Goal: Navigation & Orientation: Find specific page/section

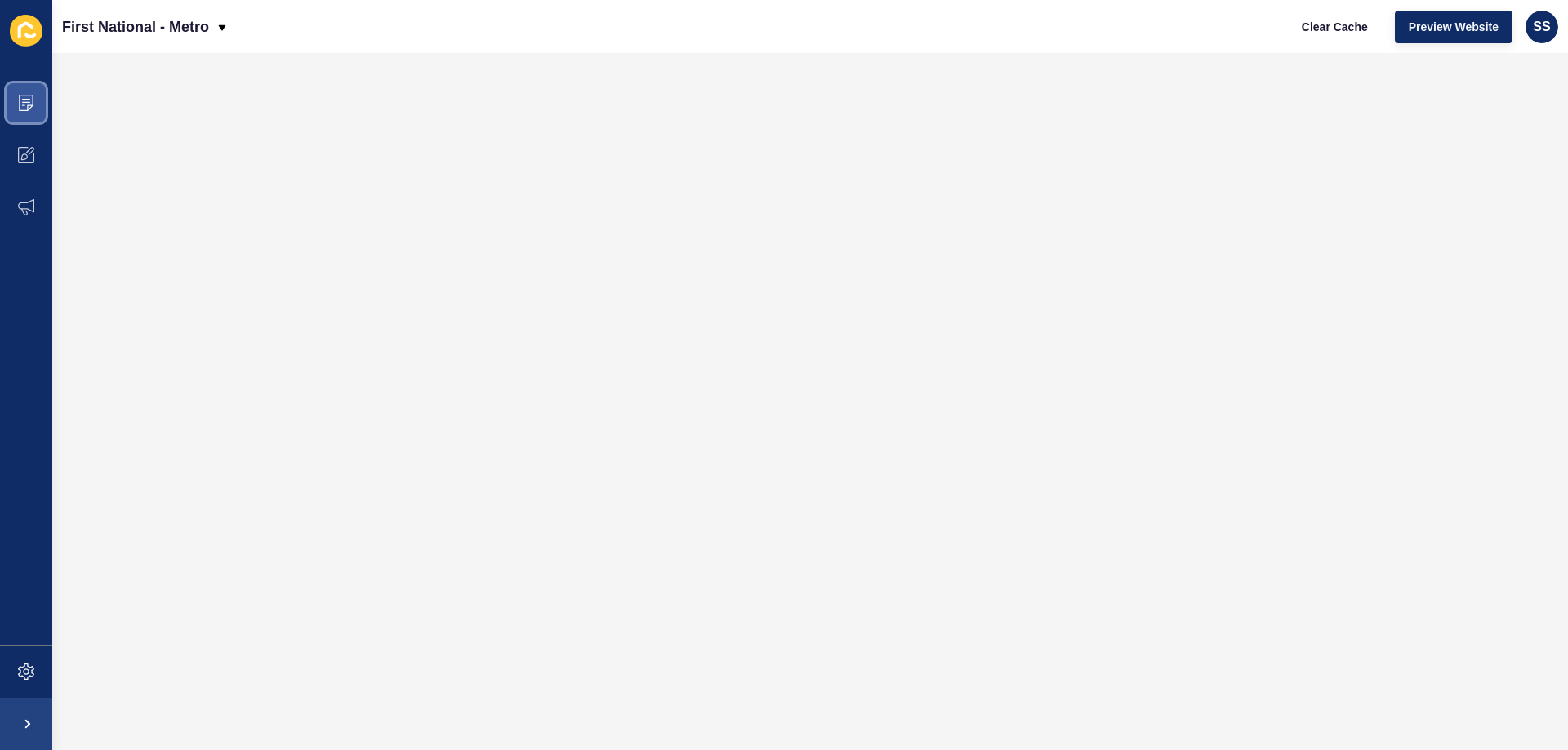
click at [24, 96] on icon at bounding box center [26, 103] width 16 height 16
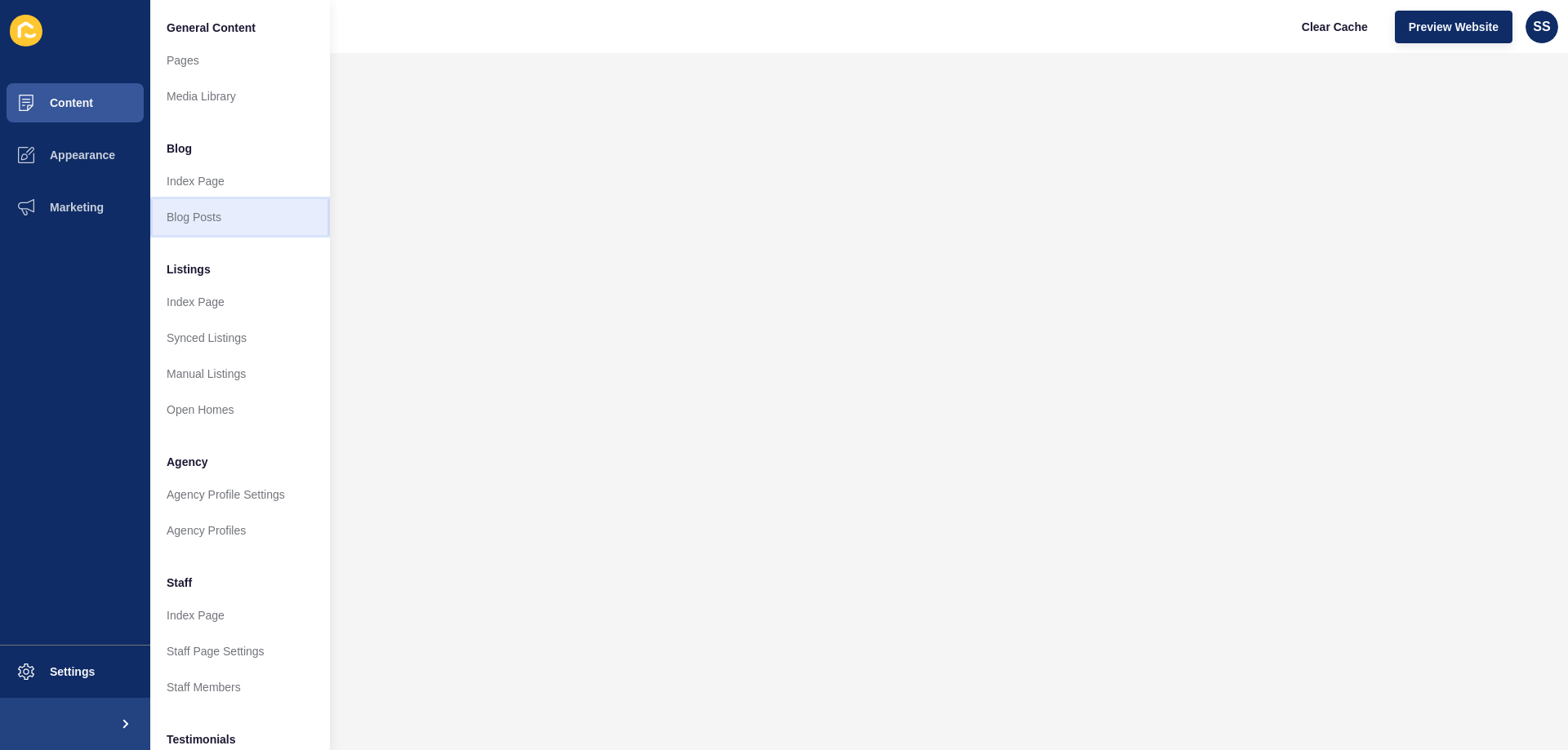
click at [176, 214] on link "Blog Posts" at bounding box center [240, 217] width 180 height 36
